Goal: Task Accomplishment & Management: Manage account settings

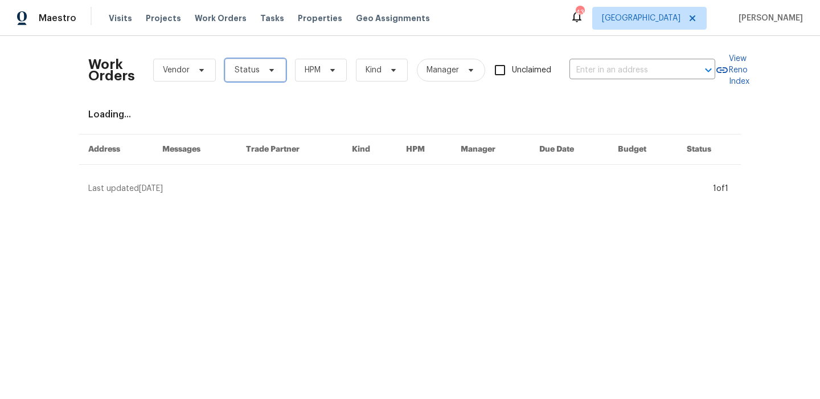
click at [264, 69] on span at bounding box center [270, 69] width 13 height 9
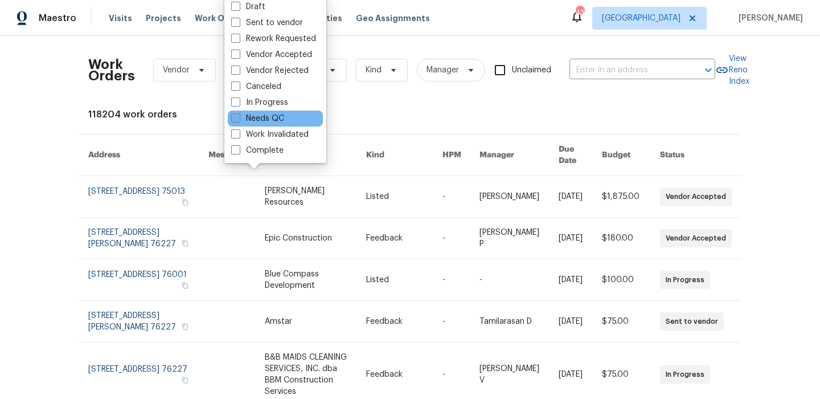
click at [266, 121] on label "Needs QC" at bounding box center [257, 118] width 53 height 11
click at [239, 120] on input "Needs QC" at bounding box center [234, 116] width 7 height 7
checkbox input "true"
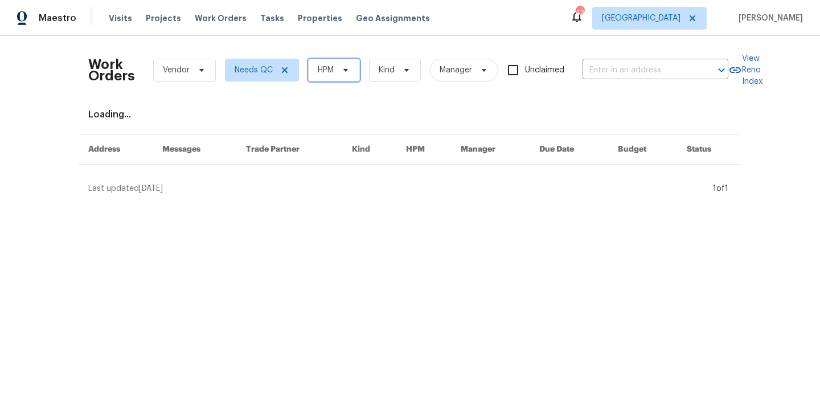
click at [355, 59] on span "HPM" at bounding box center [334, 70] width 52 height 23
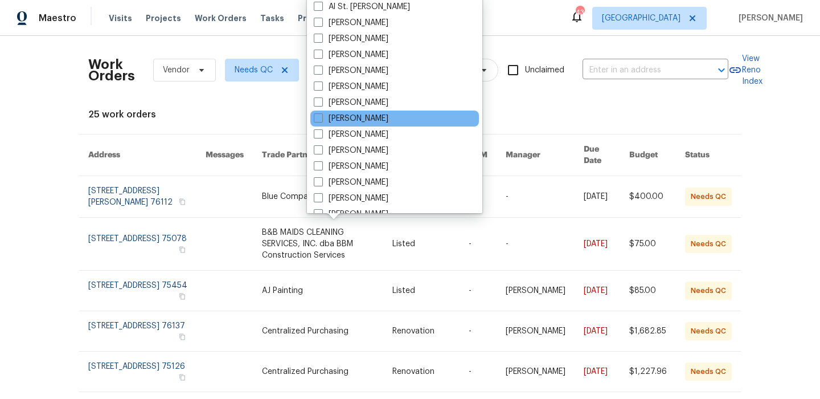
scroll to position [58, 0]
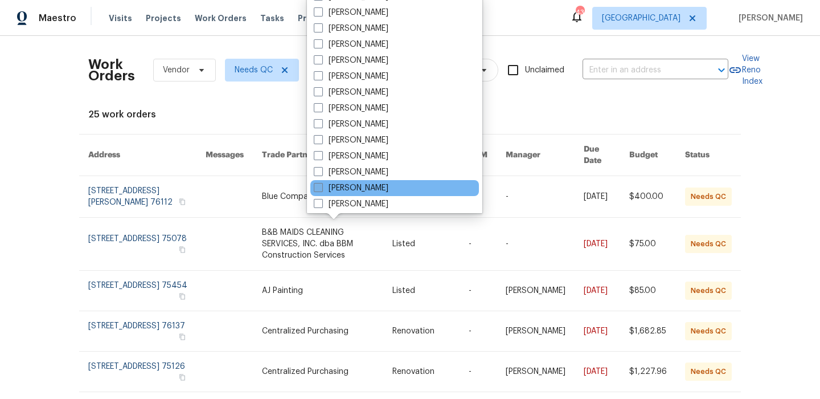
click at [364, 187] on label "[PERSON_NAME]" at bounding box center [351, 187] width 75 height 11
click at [321, 187] on input "[PERSON_NAME]" at bounding box center [317, 185] width 7 height 7
checkbox input "true"
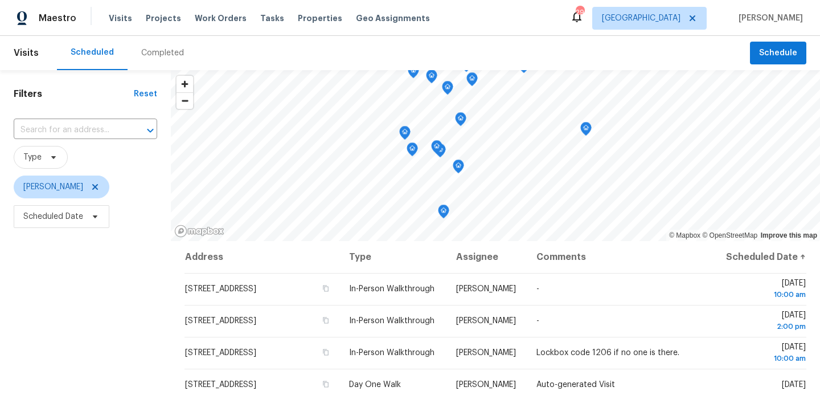
scroll to position [87, 0]
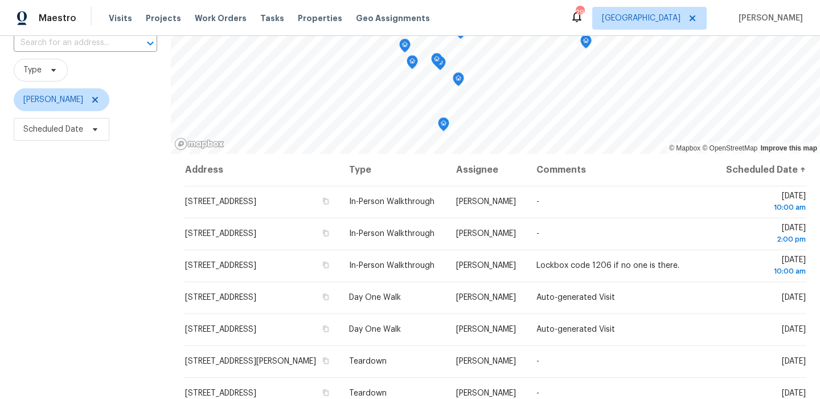
click at [59, 0] on div "Maestro Visits Projects Work Orders Tasks Properties Geo Assignments 29 Dallas …" at bounding box center [410, 18] width 820 height 36
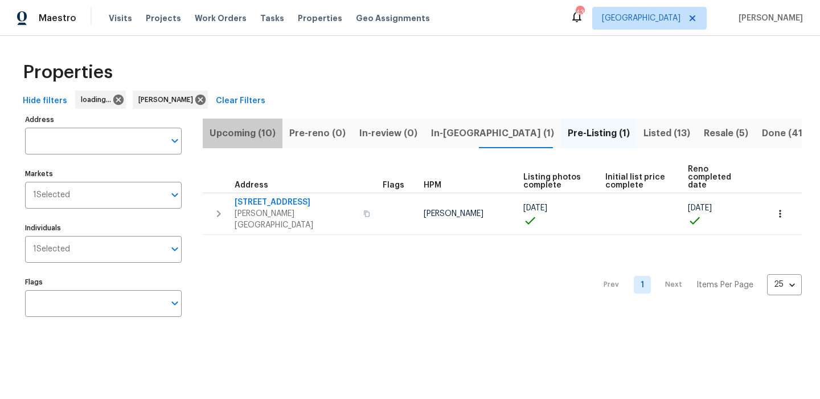
click at [263, 133] on span "Upcoming (10)" at bounding box center [243, 133] width 66 height 16
